Goal: Task Accomplishment & Management: Manage account settings

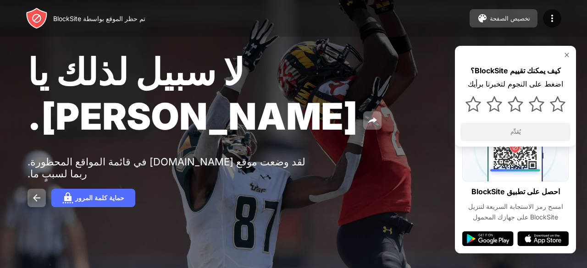
click at [518, 22] on button "تخصيص الصفحة" at bounding box center [504, 18] width 68 height 18
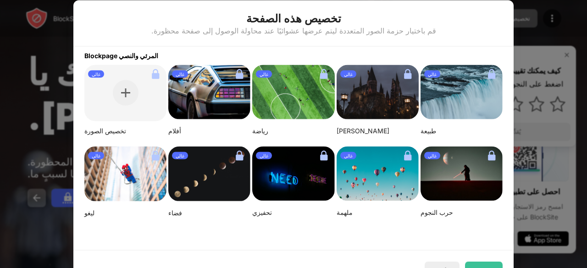
click at [539, 47] on div at bounding box center [293, 134] width 587 height 268
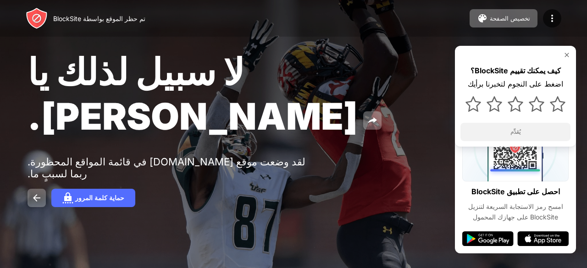
click at [94, 21] on font "تم حظر الموقع بواسطة BlockSite" at bounding box center [99, 19] width 92 height 8
click at [551, 22] on img at bounding box center [552, 18] width 11 height 11
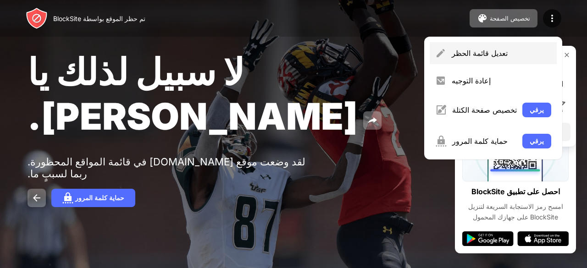
click at [519, 59] on div "تعديل قائمة الحظر" at bounding box center [493, 53] width 127 height 22
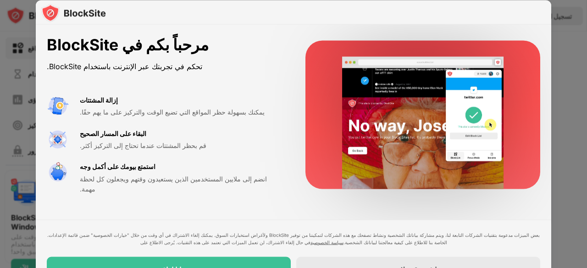
click at [427, 255] on div "بعض الميزات مدعومة بتقنيات الشركات التابعة لنا، ويتم مشاركة بياناتك الشخصية ونش…" at bounding box center [293, 256] width 493 height 51
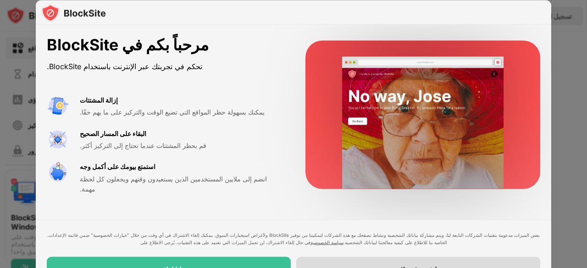
click at [422, 257] on div "ربما في وقت لاحق" at bounding box center [418, 270] width 244 height 26
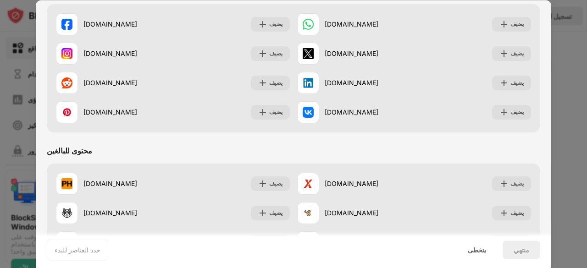
scroll to position [280, 0]
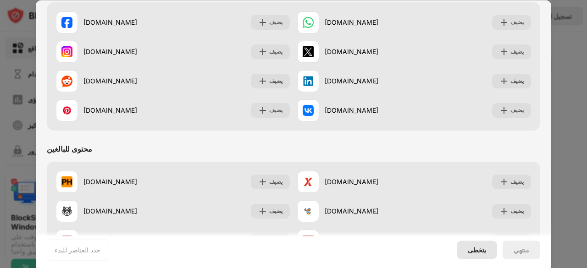
click at [486, 255] on div "يتخطى" at bounding box center [477, 250] width 40 height 18
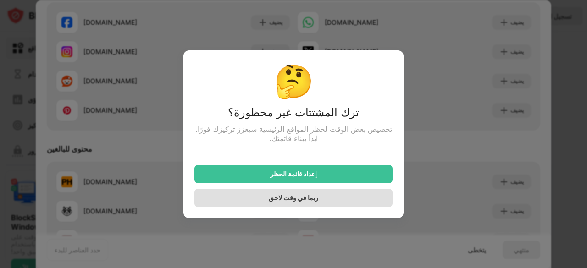
click at [352, 202] on div "ربما في وقت لاحق" at bounding box center [293, 198] width 198 height 18
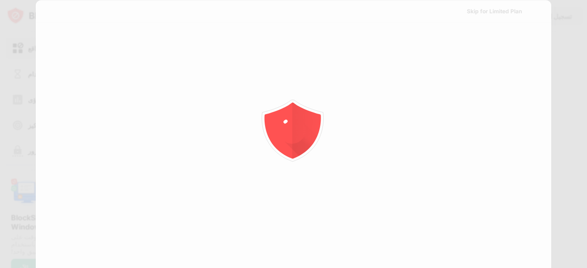
scroll to position [0, 0]
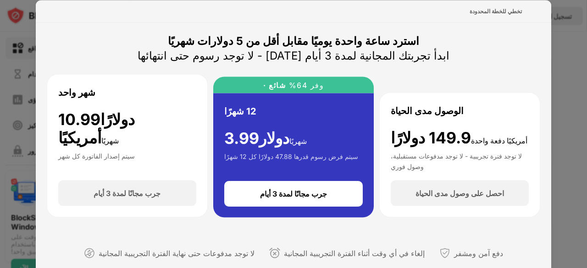
click at [567, 33] on div at bounding box center [293, 134] width 587 height 268
click at [497, 8] on font "تخطي للخطة المحدودة" at bounding box center [496, 10] width 52 height 7
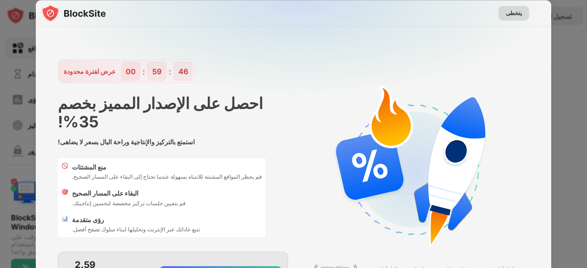
click at [509, 12] on font "يتخطى" at bounding box center [514, 12] width 16 height 7
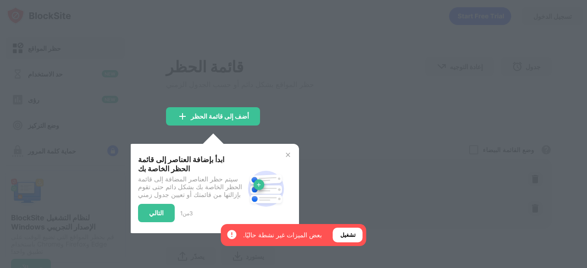
click at [288, 157] on img at bounding box center [287, 154] width 7 height 7
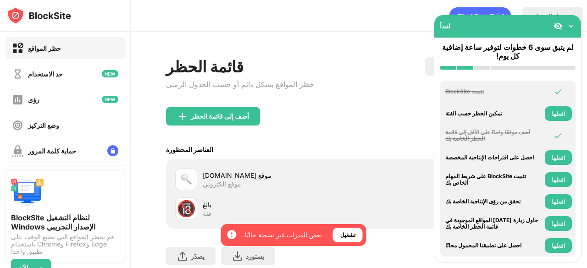
scroll to position [68, 0]
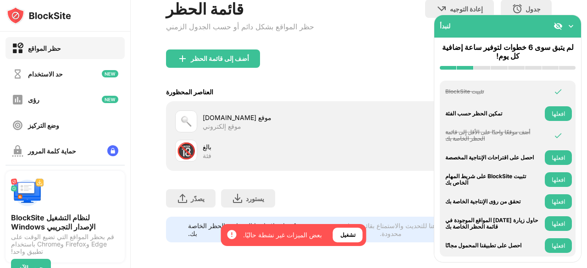
click at [572, 25] on img at bounding box center [570, 26] width 9 height 9
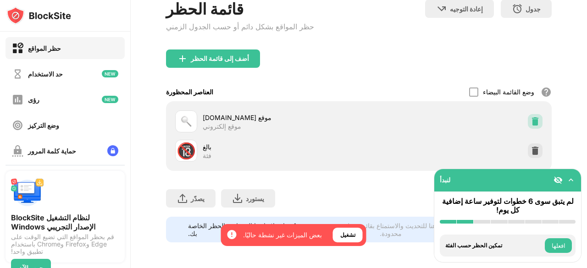
click at [531, 117] on img at bounding box center [535, 121] width 9 height 9
